Goal: Navigation & Orientation: Understand site structure

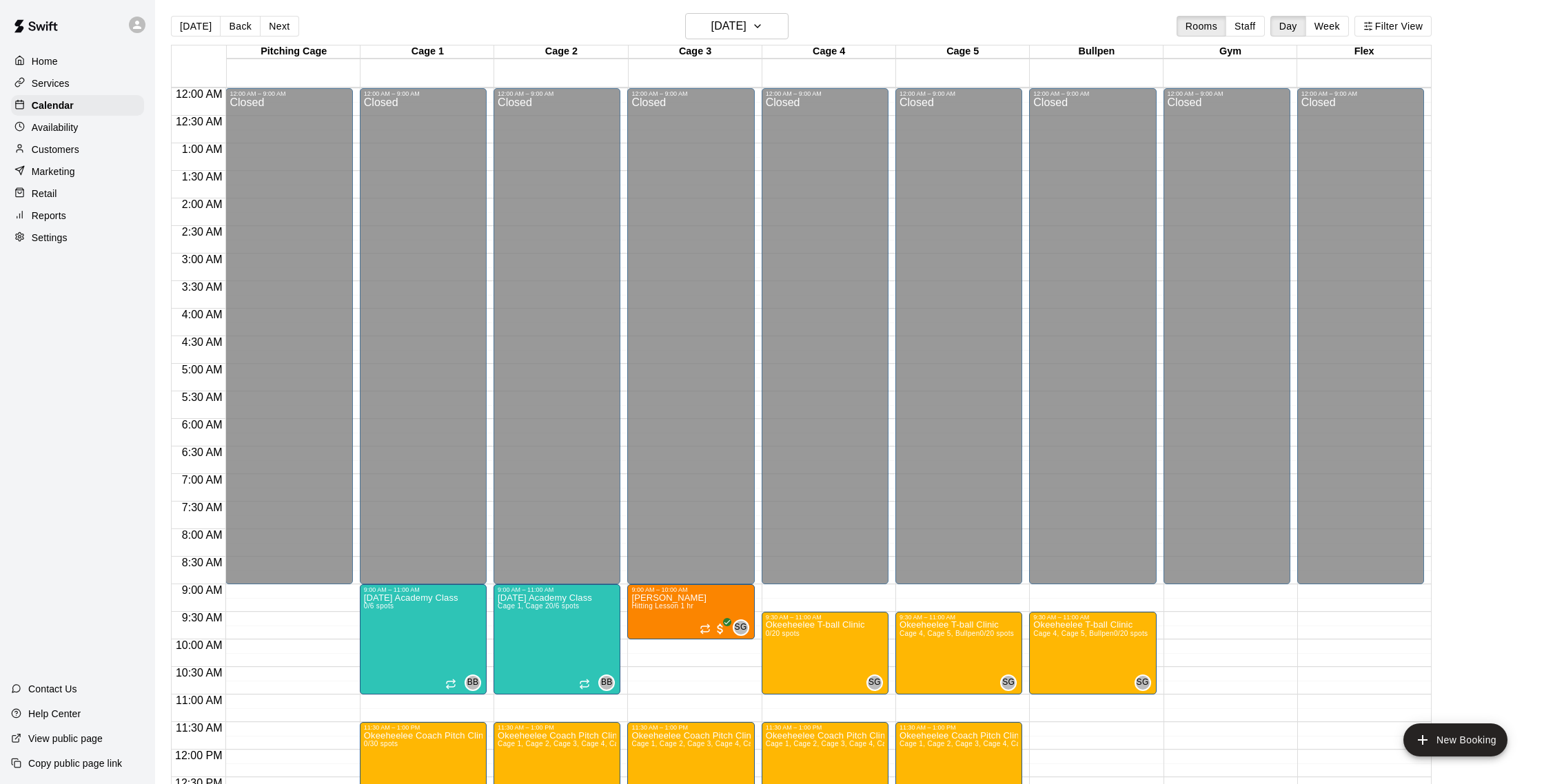
scroll to position [386, 0]
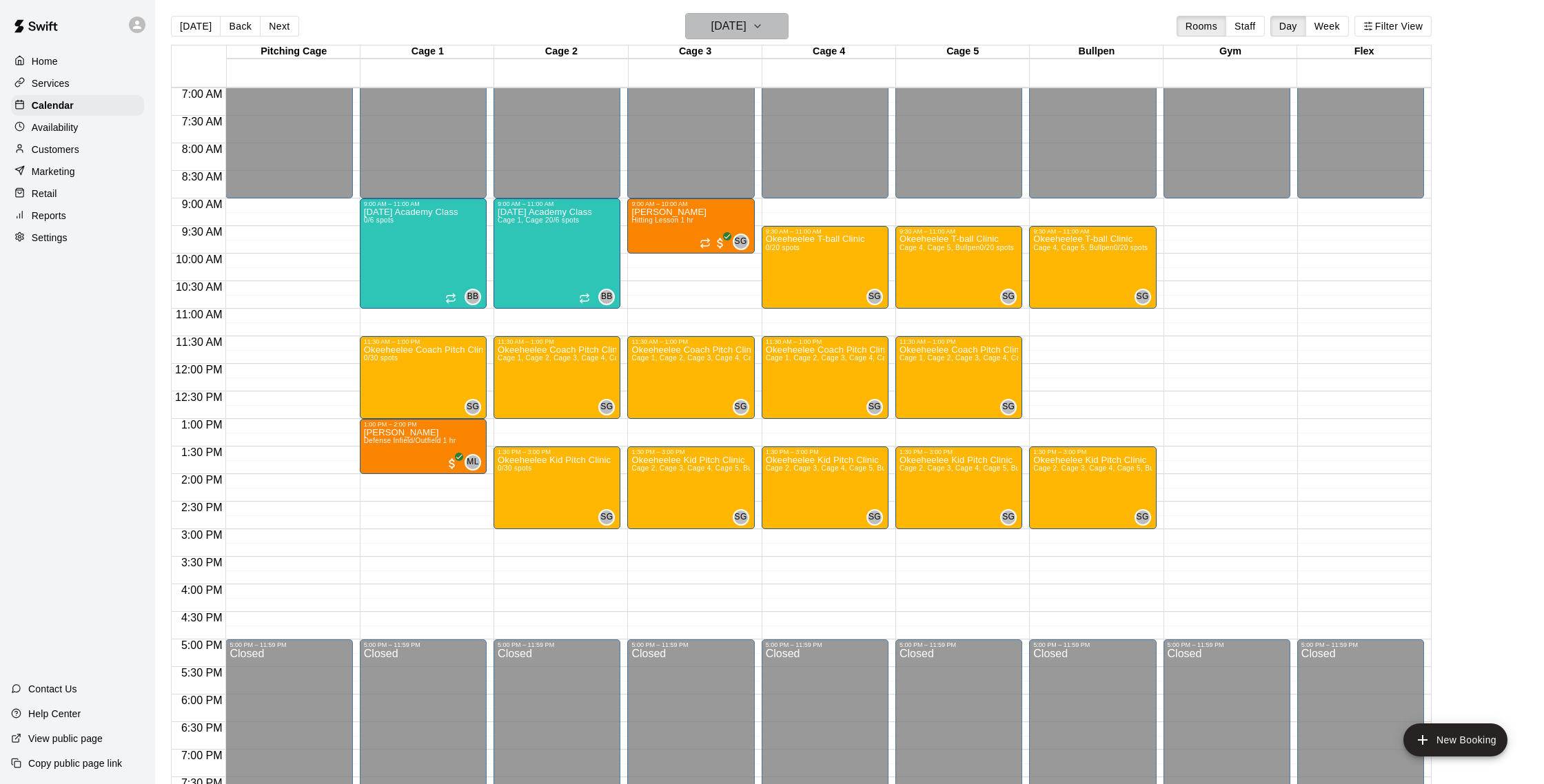
click at [747, 18] on h6 "[DATE]" at bounding box center [728, 26] width 35 height 19
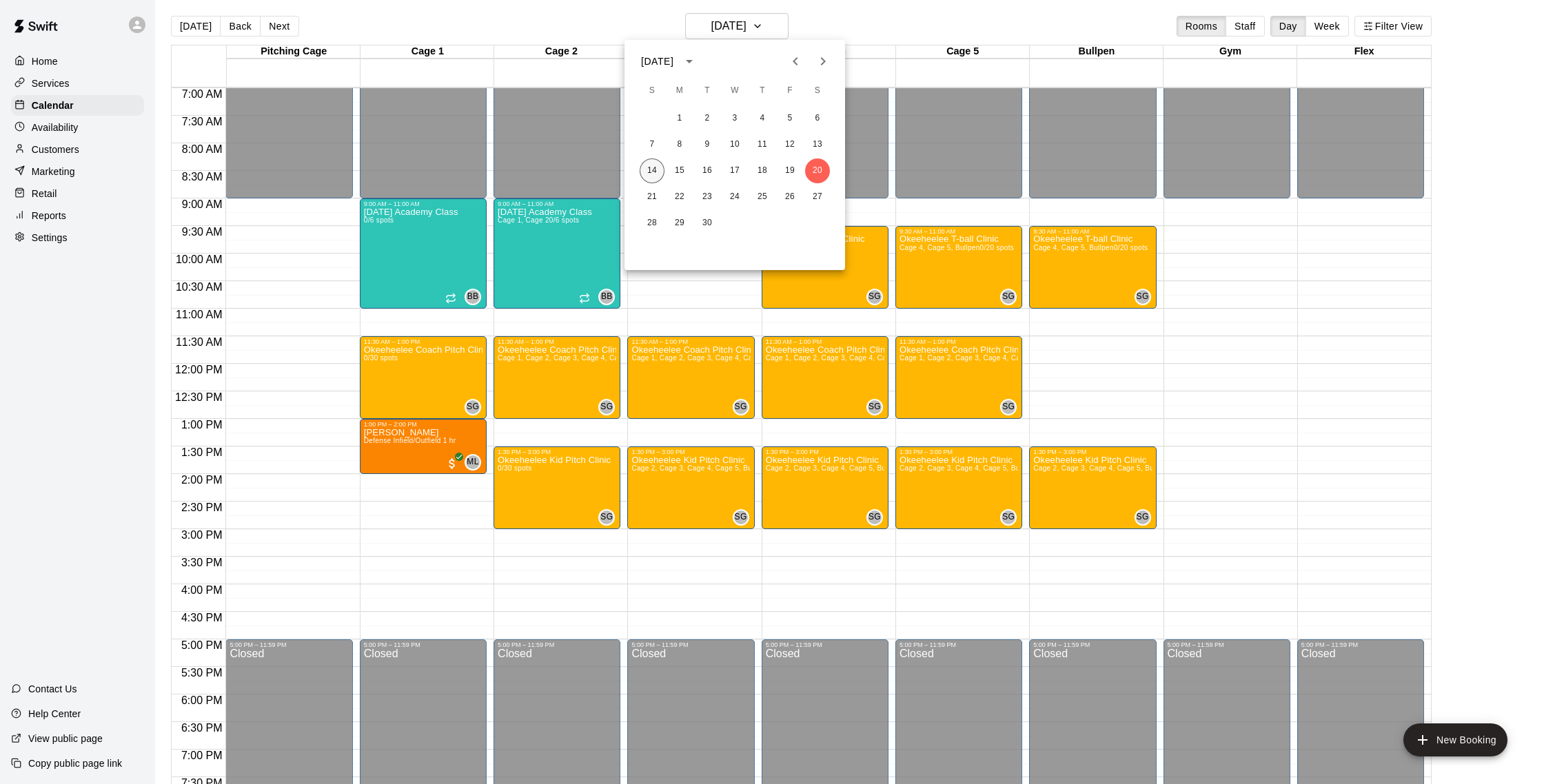
click at [657, 168] on button "14" at bounding box center [651, 171] width 25 height 25
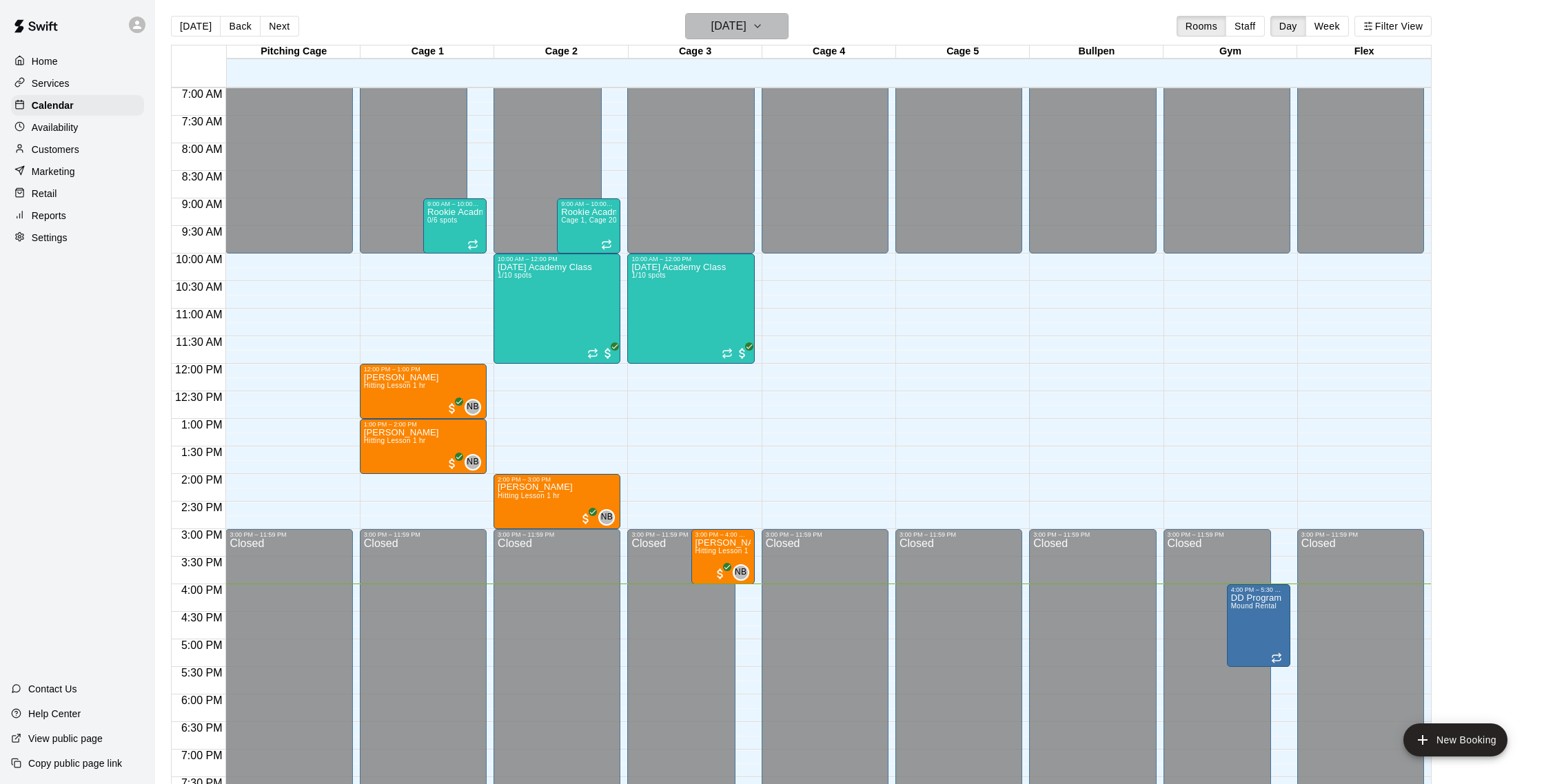
click at [767, 28] on button "[DATE]" at bounding box center [736, 26] width 103 height 26
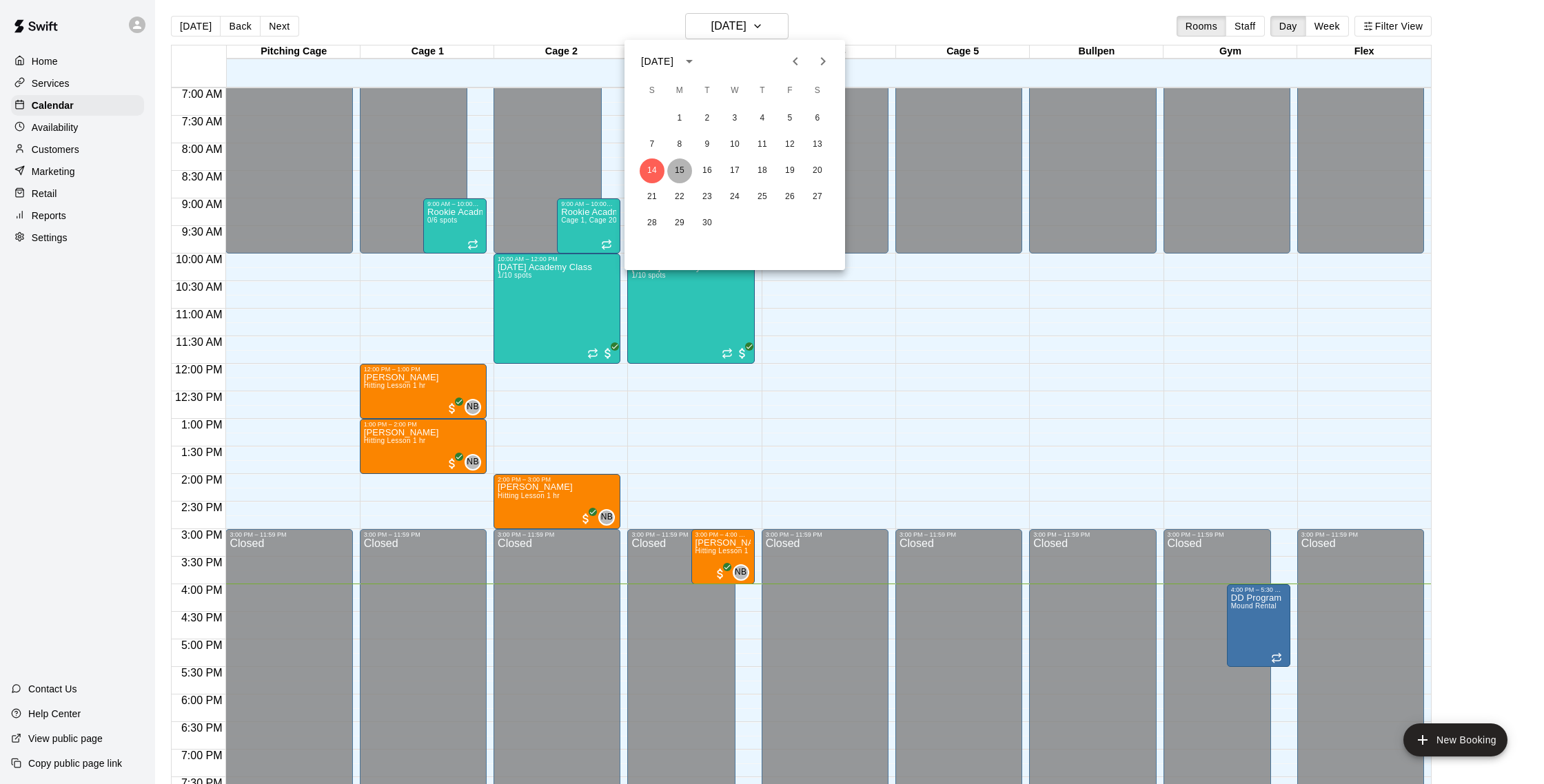
click at [685, 177] on button "15" at bounding box center [679, 171] width 25 height 25
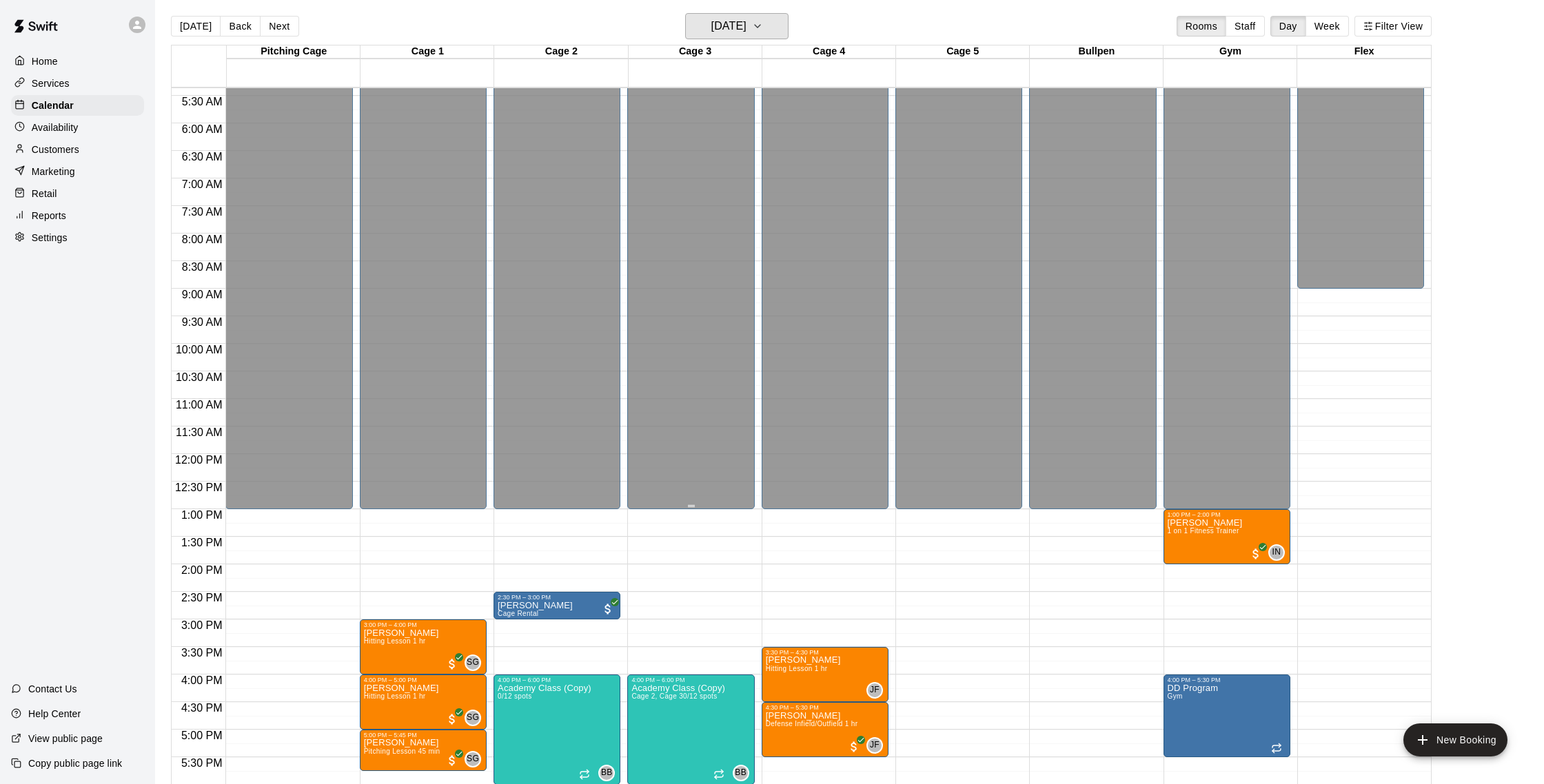
scroll to position [294, 0]
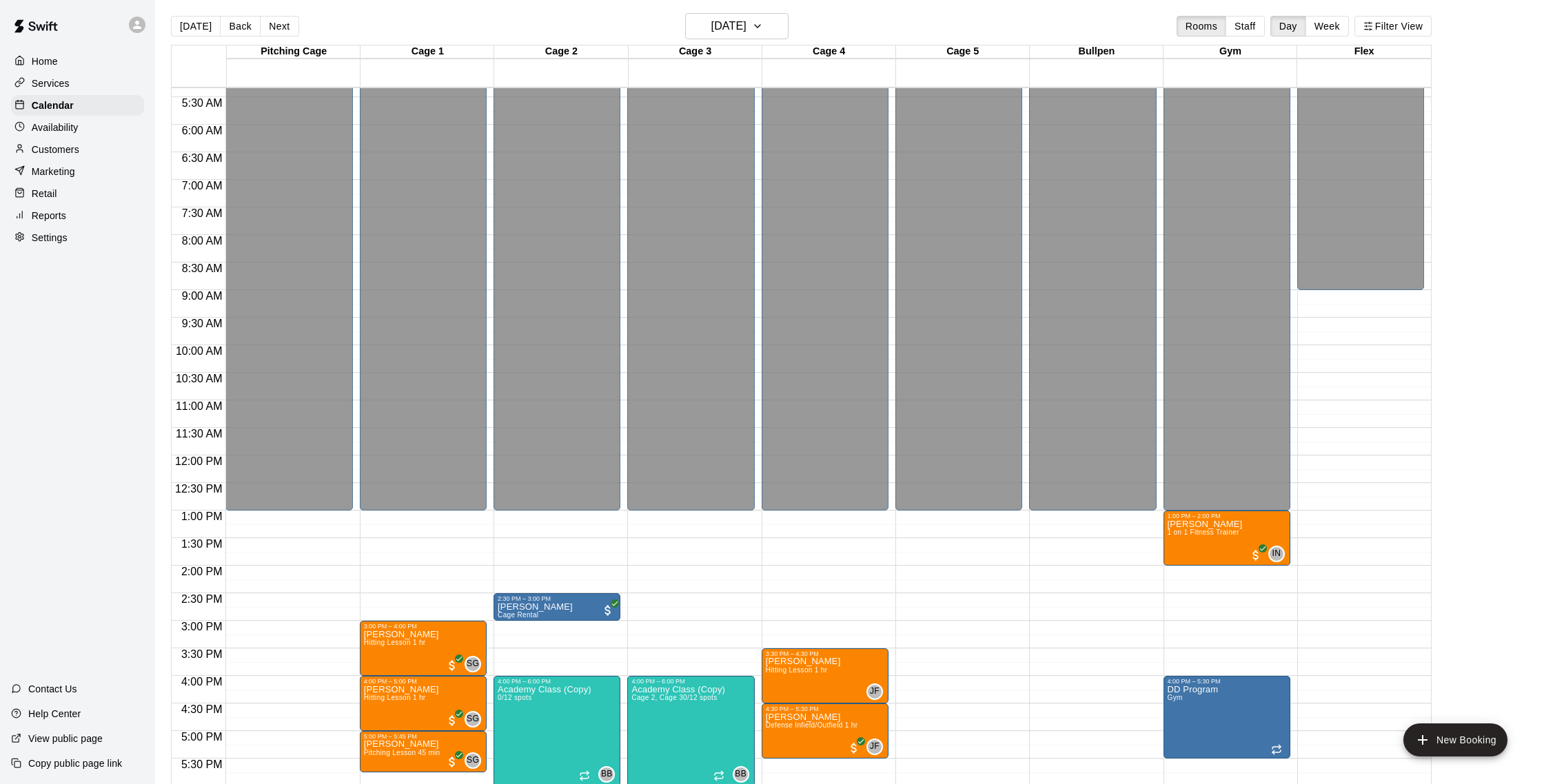
click at [70, 152] on p "Customers" at bounding box center [55, 149] width 48 height 14
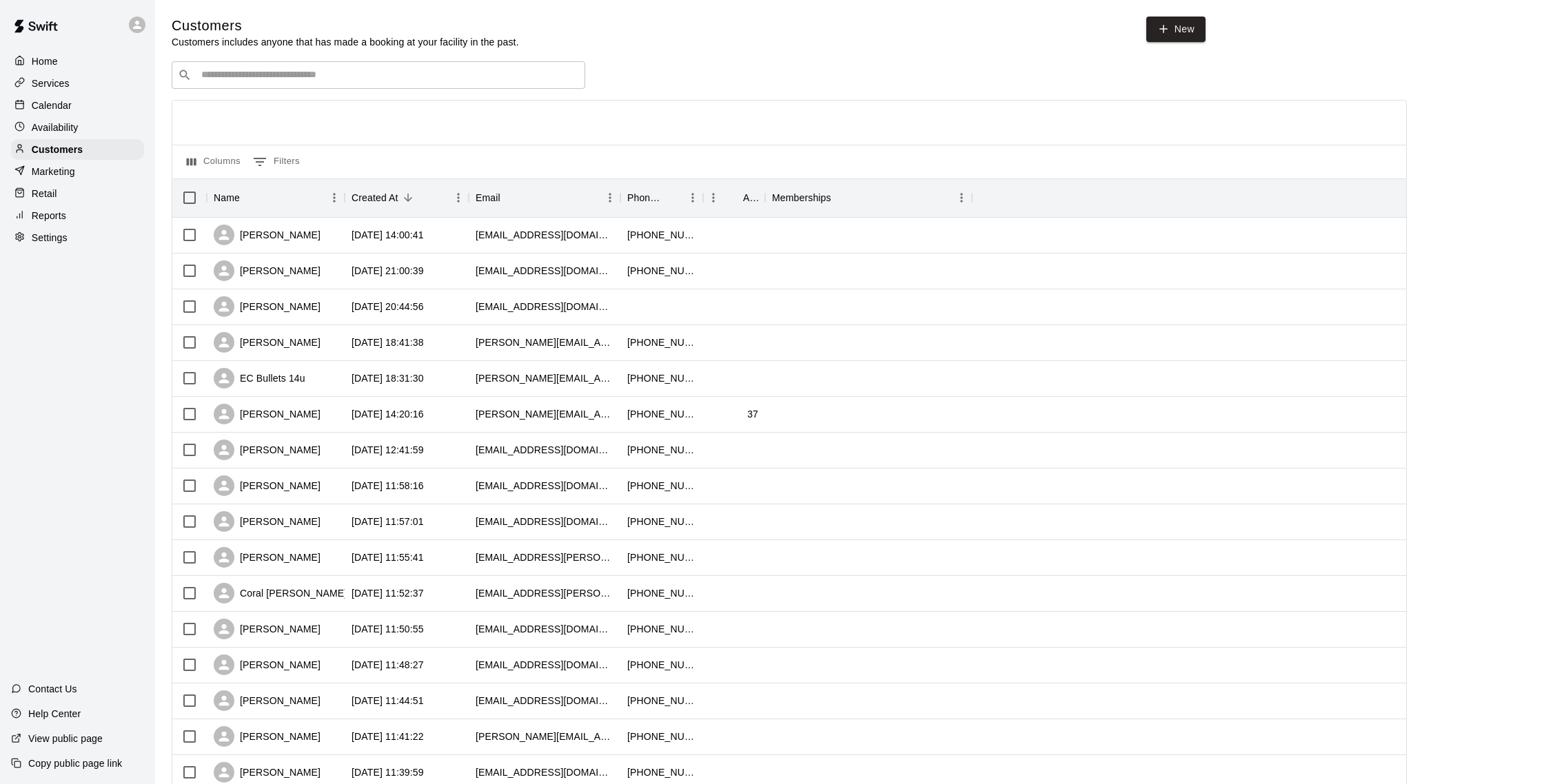
click at [85, 71] on div "Home" at bounding box center [78, 61] width 133 height 21
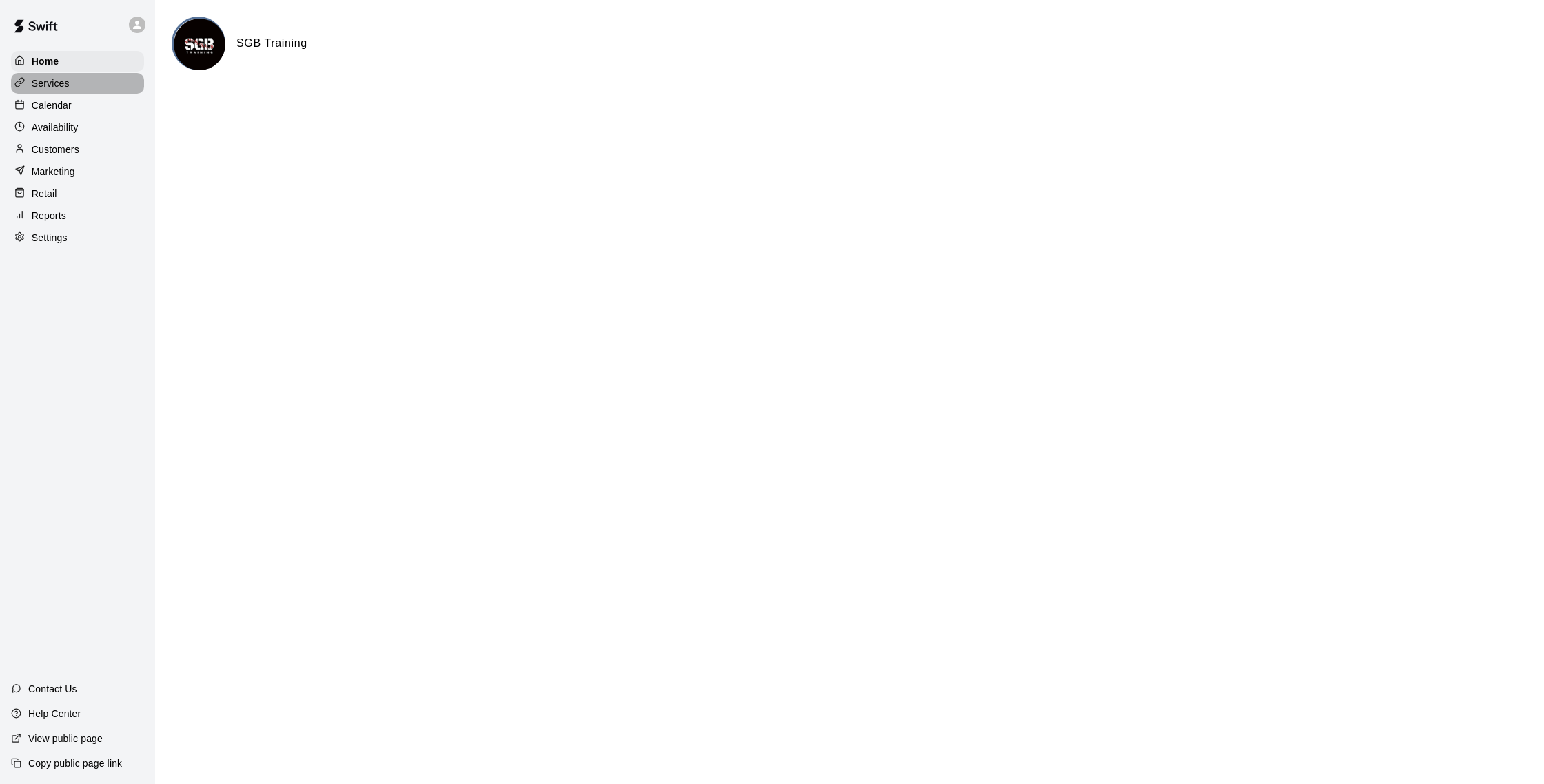
click at [82, 88] on div "Services" at bounding box center [78, 83] width 133 height 21
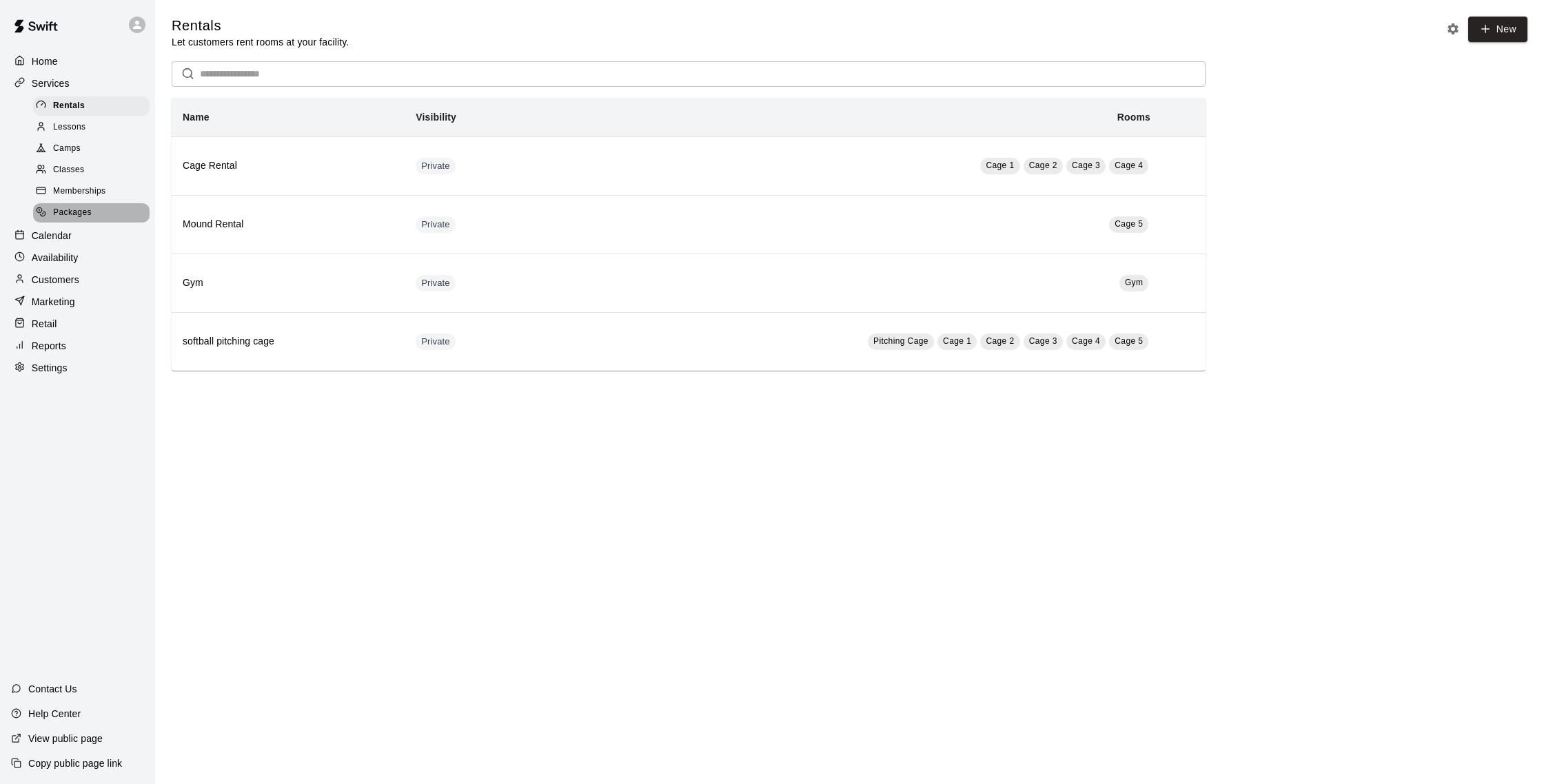
click at [85, 203] on div "Packages" at bounding box center [92, 213] width 117 height 19
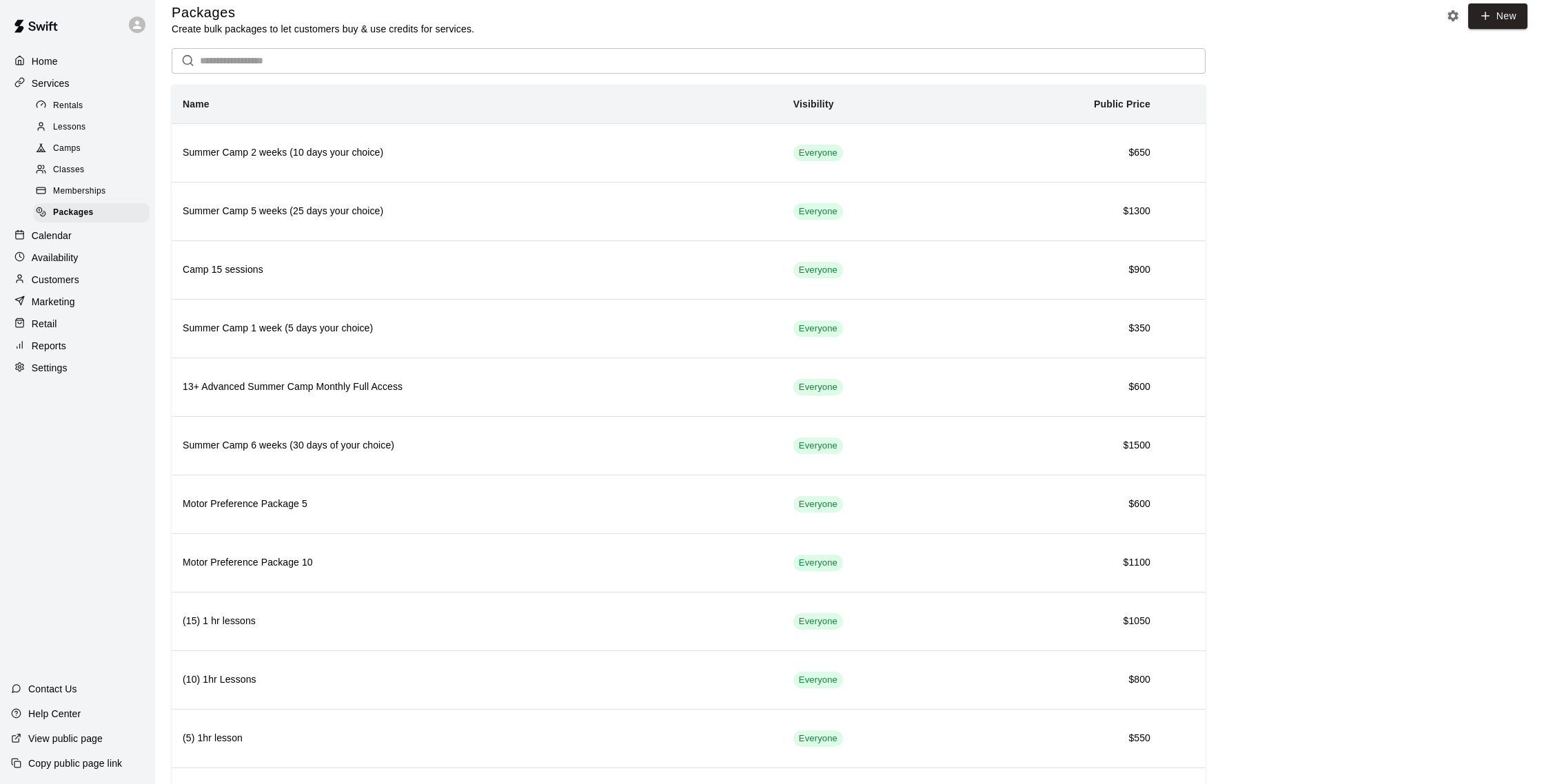
scroll to position [14, 0]
click at [100, 195] on span "Memberships" at bounding box center [80, 191] width 53 height 14
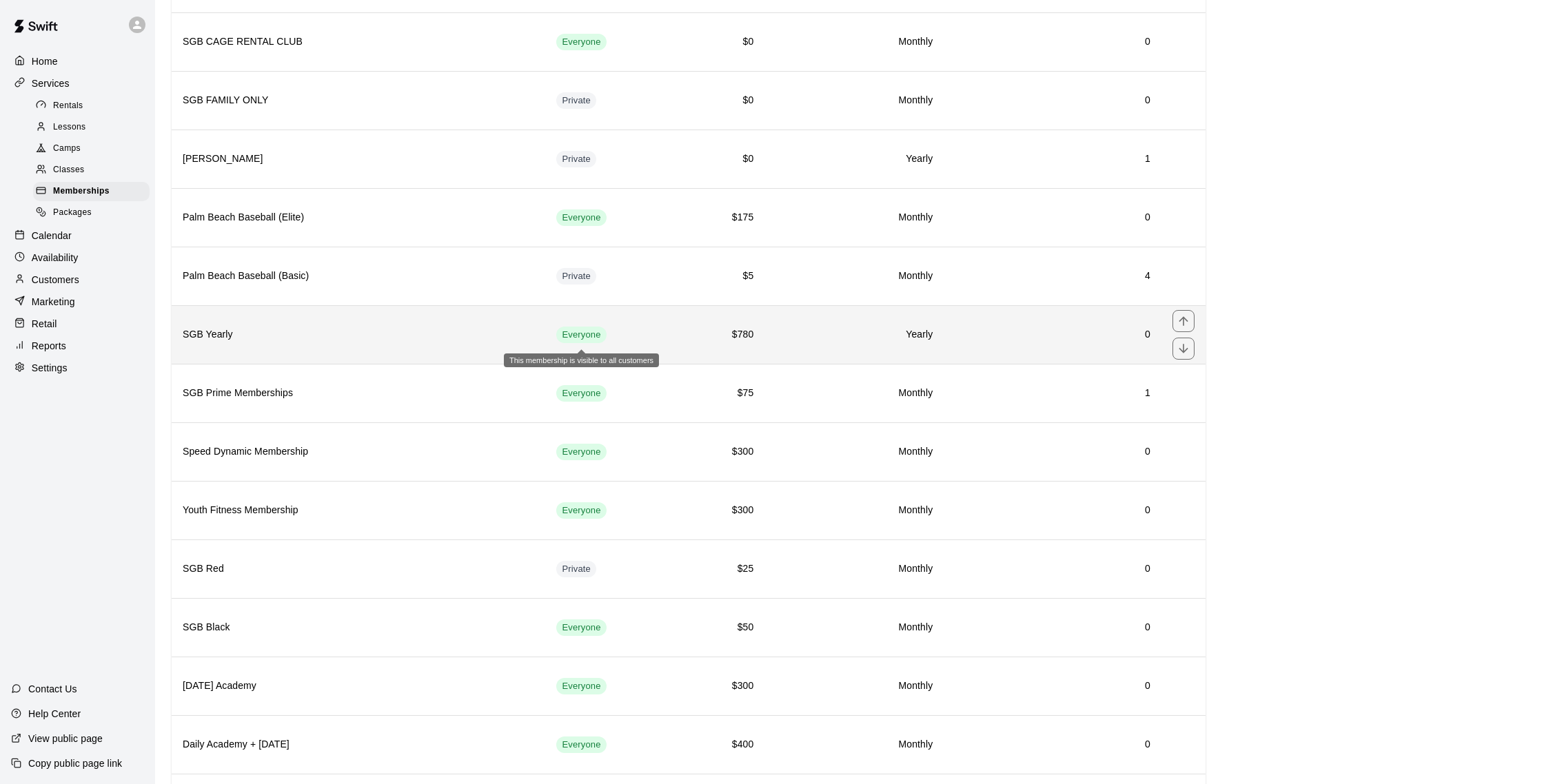
scroll to position [835, 0]
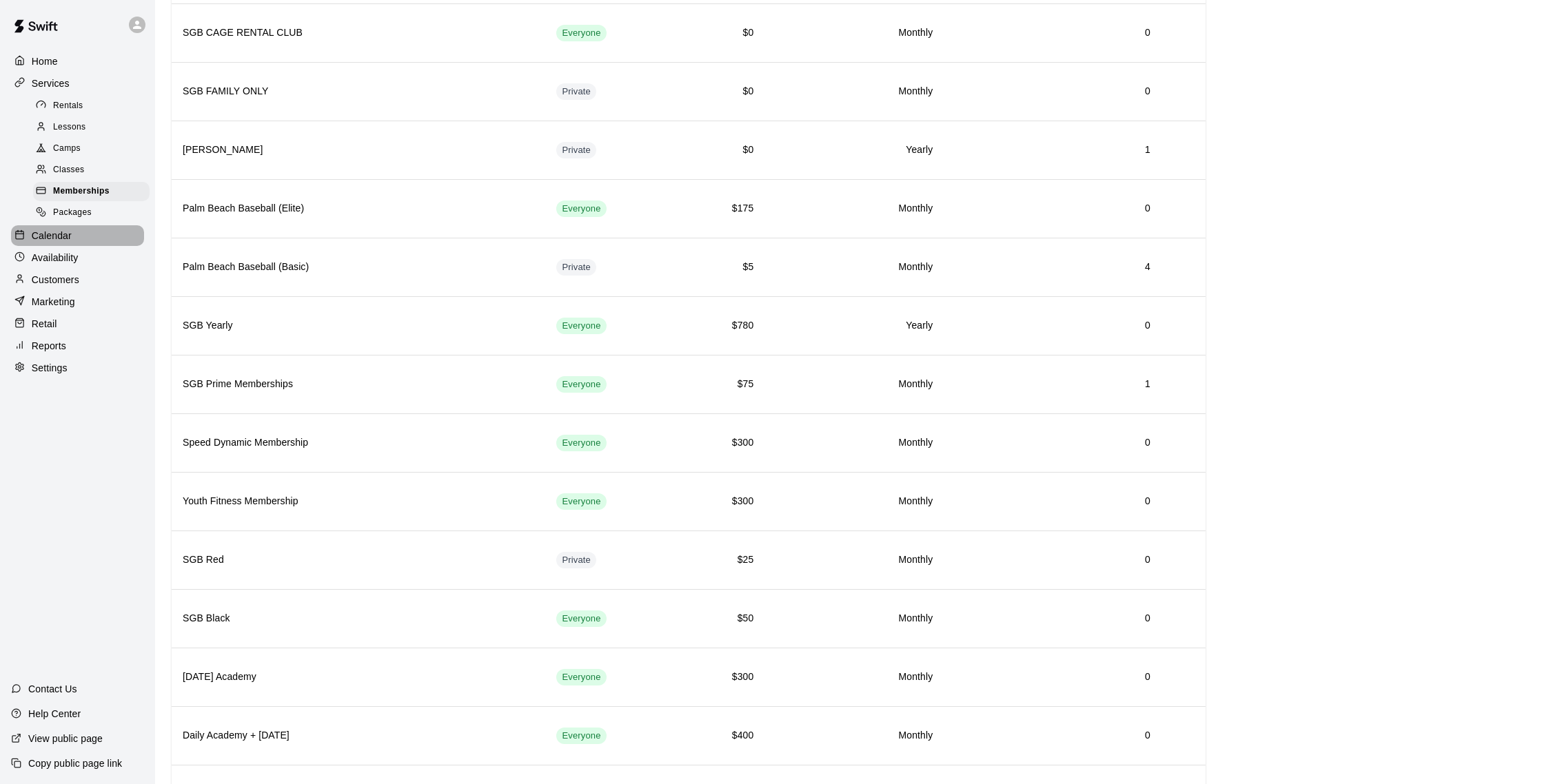
click at [87, 231] on div "Calendar" at bounding box center [78, 235] width 133 height 21
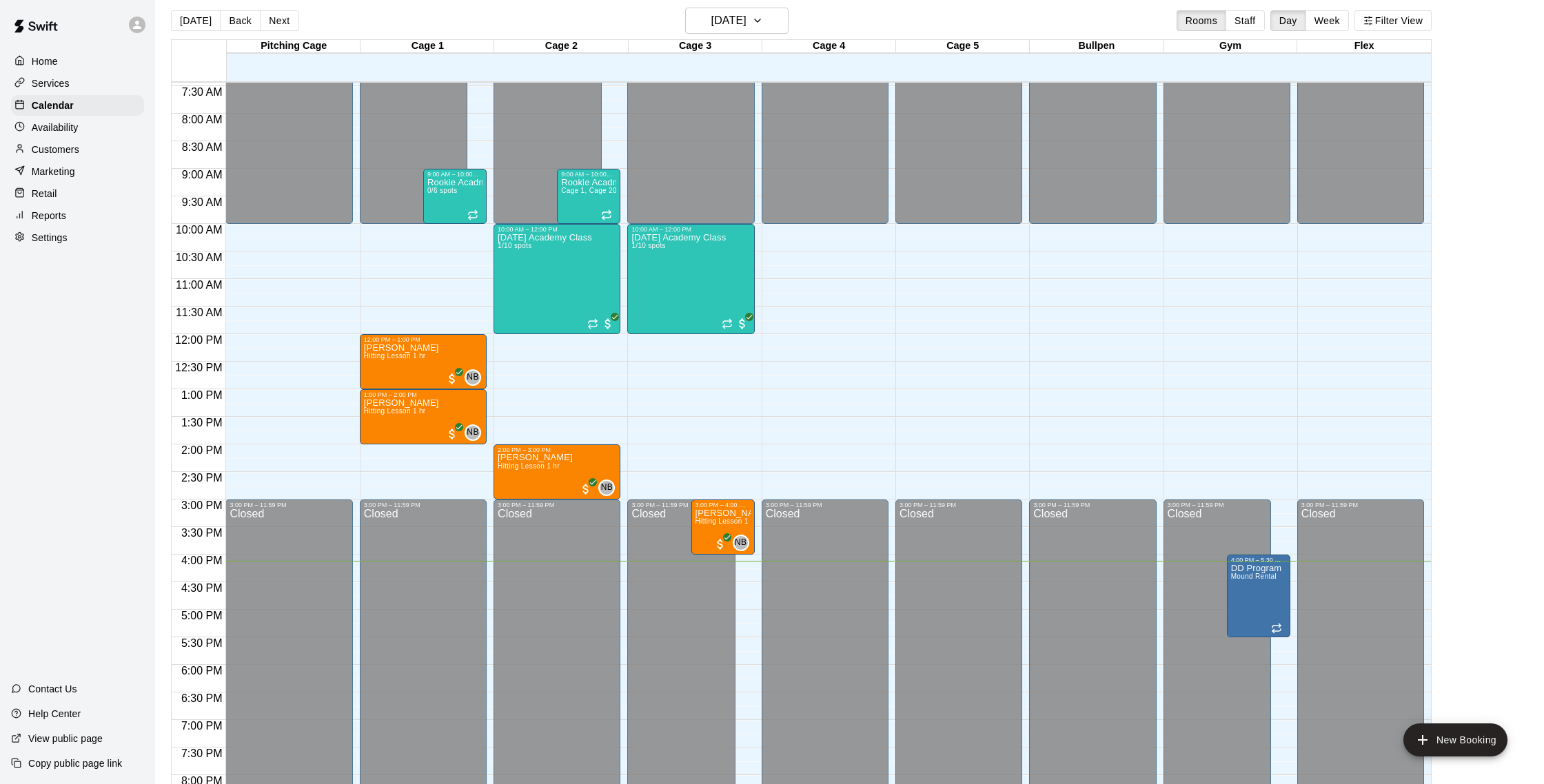
scroll to position [402, 0]
